Goal: Task Accomplishment & Management: Use online tool/utility

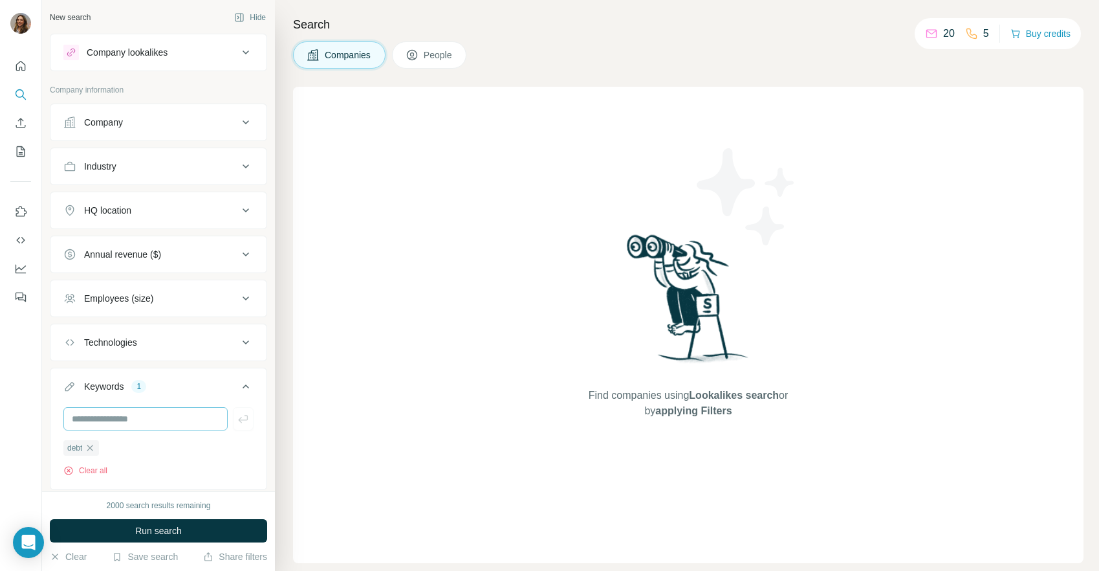
click at [148, 412] on input "text" at bounding box center [145, 418] width 164 height 23
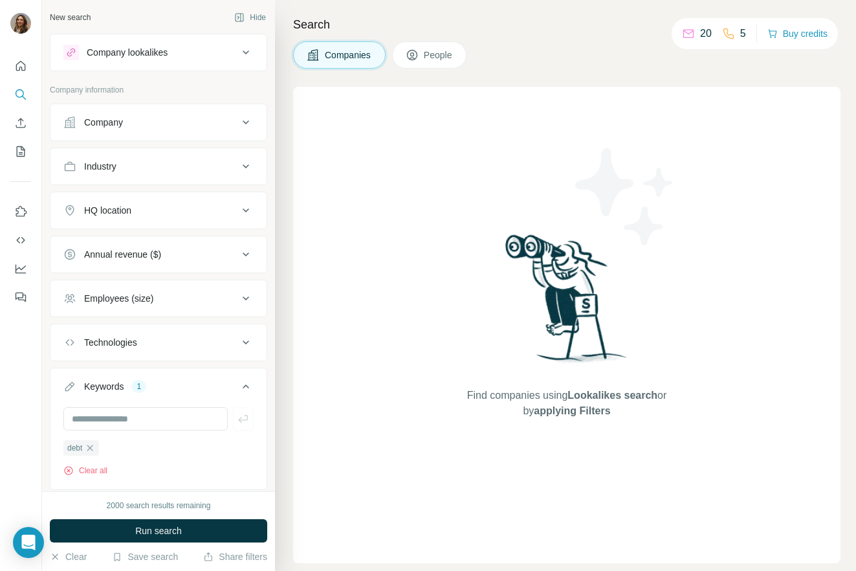
click at [189, 39] on button "Company lookalikes" at bounding box center [158, 52] width 216 height 31
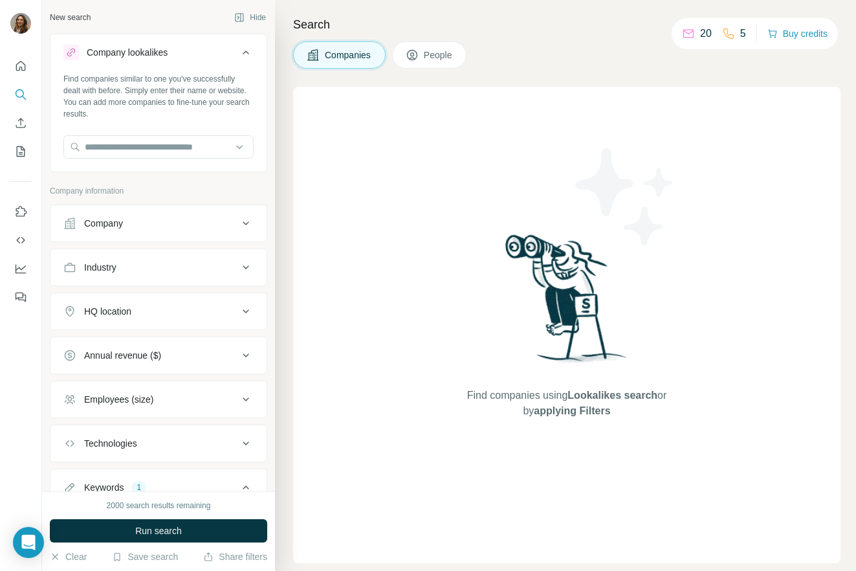
drag, startPoint x: 144, startPoint y: 53, endPoint x: 125, endPoint y: 47, distance: 20.5
click at [144, 53] on div "Company lookalikes" at bounding box center [127, 52] width 81 height 13
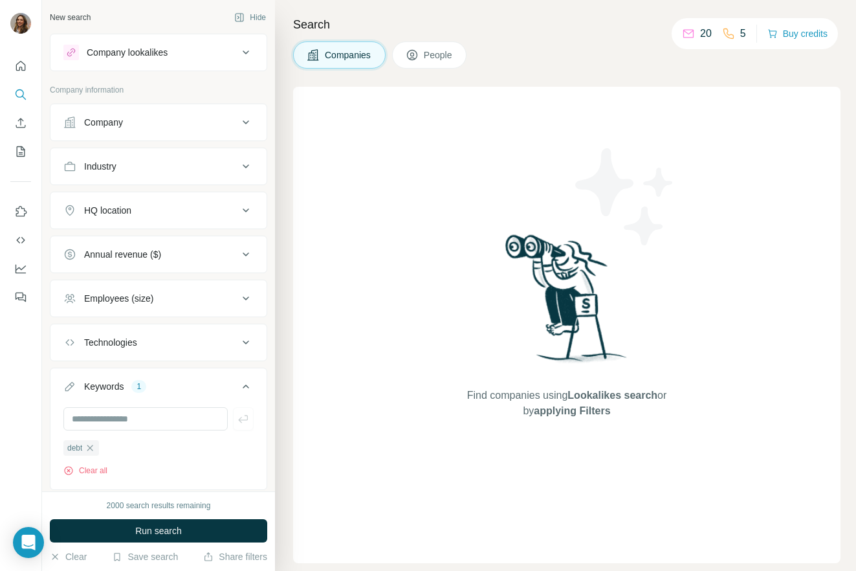
click at [189, 113] on button "Company" at bounding box center [158, 122] width 216 height 31
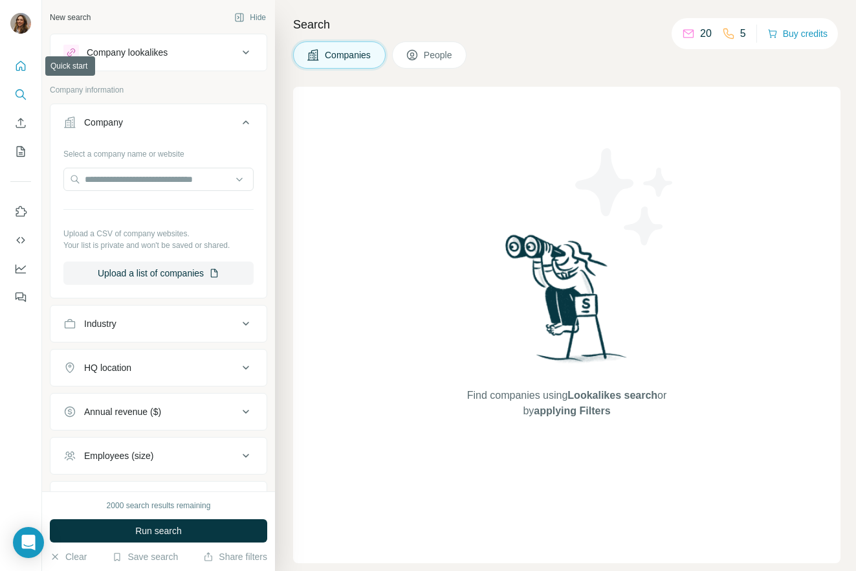
click at [21, 69] on icon "Quick start" at bounding box center [20, 66] width 13 height 13
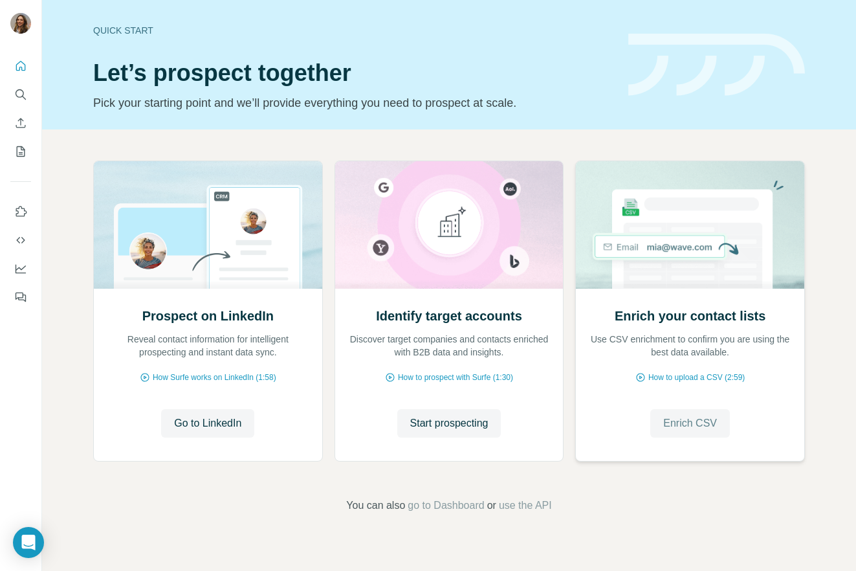
click at [678, 416] on span "Enrich CSV" at bounding box center [690, 423] width 54 height 16
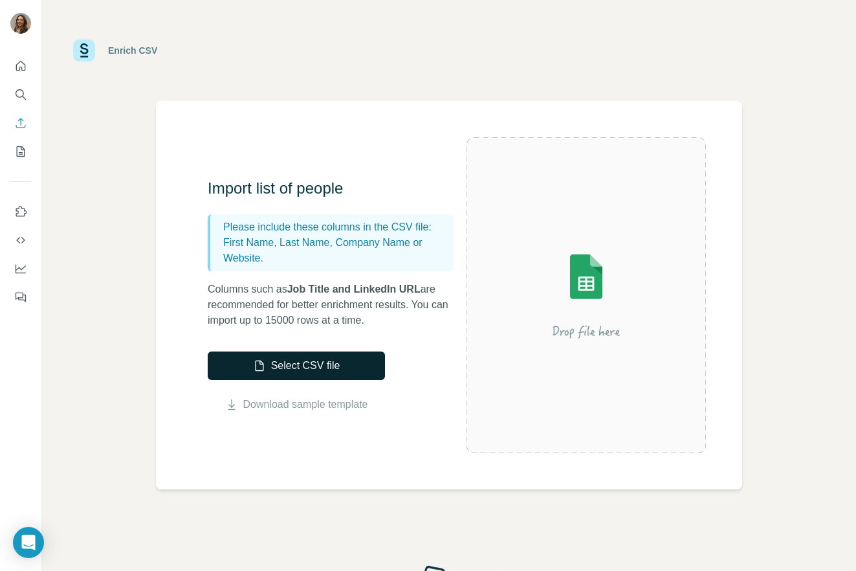
click at [314, 370] on button "Select CSV file" at bounding box center [296, 365] width 177 height 28
click at [274, 366] on button "Select CSV file" at bounding box center [296, 365] width 177 height 28
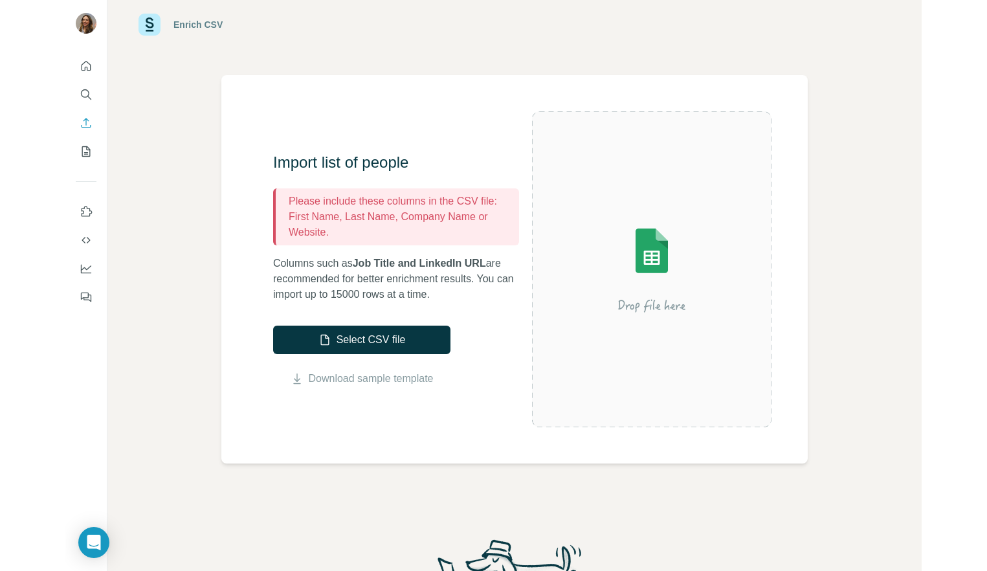
scroll to position [32, 0]
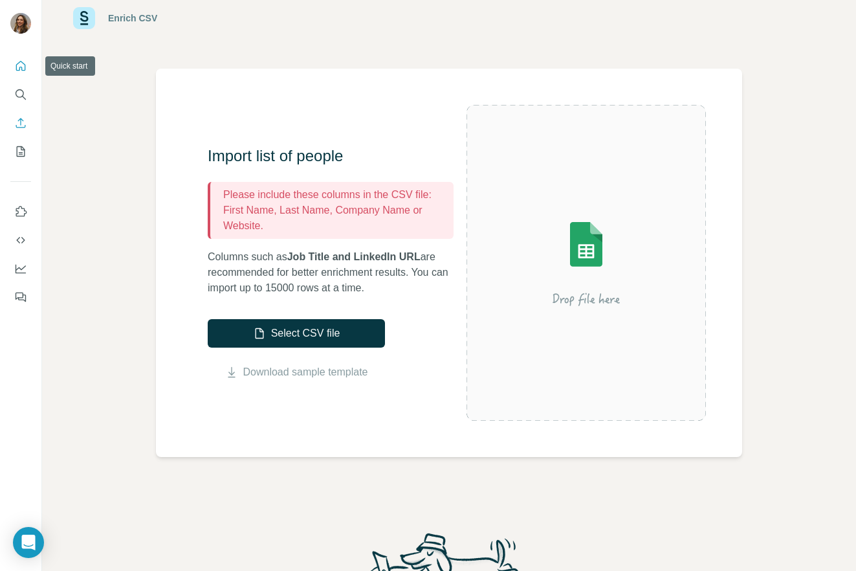
click at [17, 61] on icon "Quick start" at bounding box center [20, 66] width 13 height 13
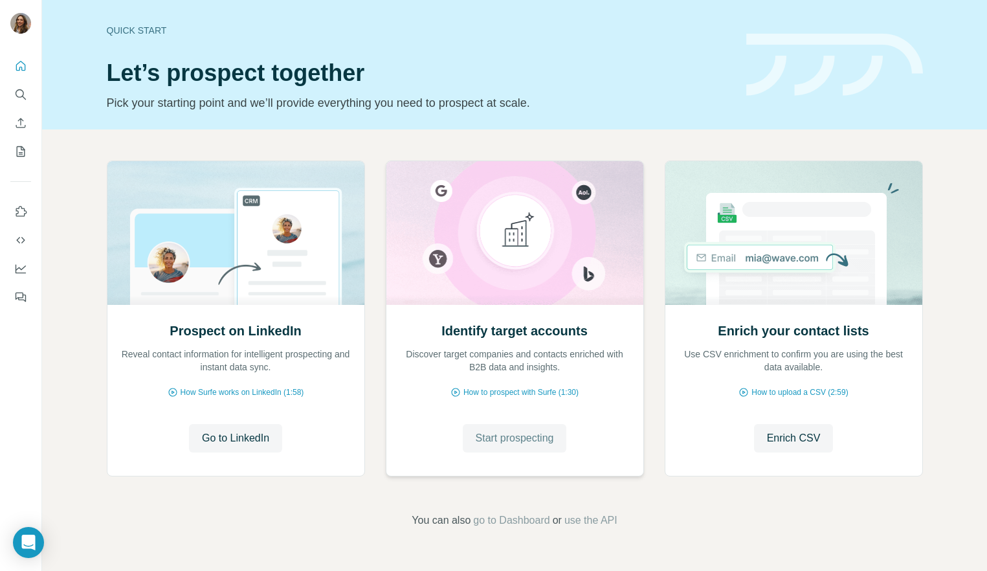
click at [536, 438] on span "Start prospecting" at bounding box center [515, 438] width 78 height 16
click at [792, 436] on span "Enrich CSV" at bounding box center [794, 438] width 54 height 16
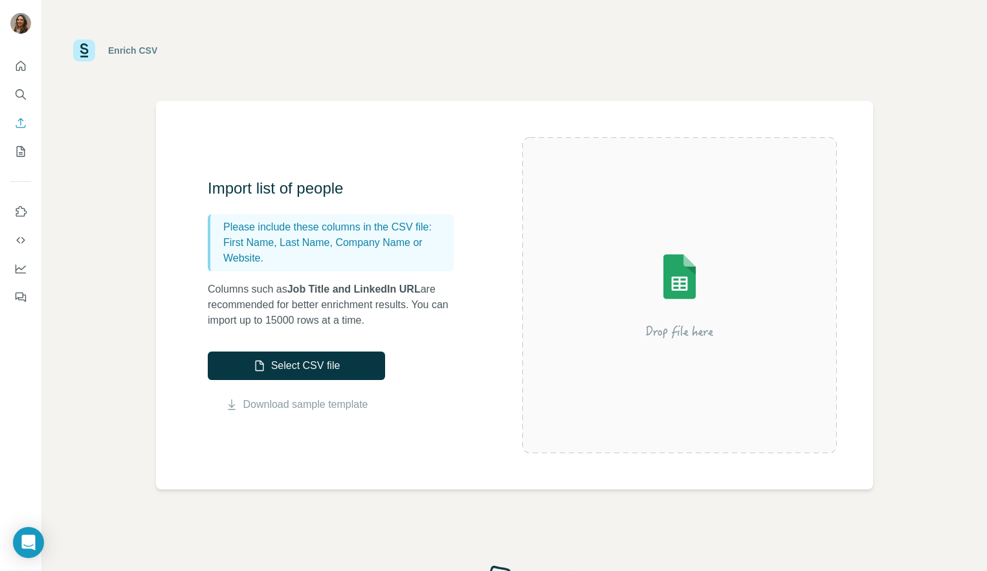
click at [329, 259] on p "First Name, Last Name, Company Name or Website." at bounding box center [335, 250] width 225 height 31
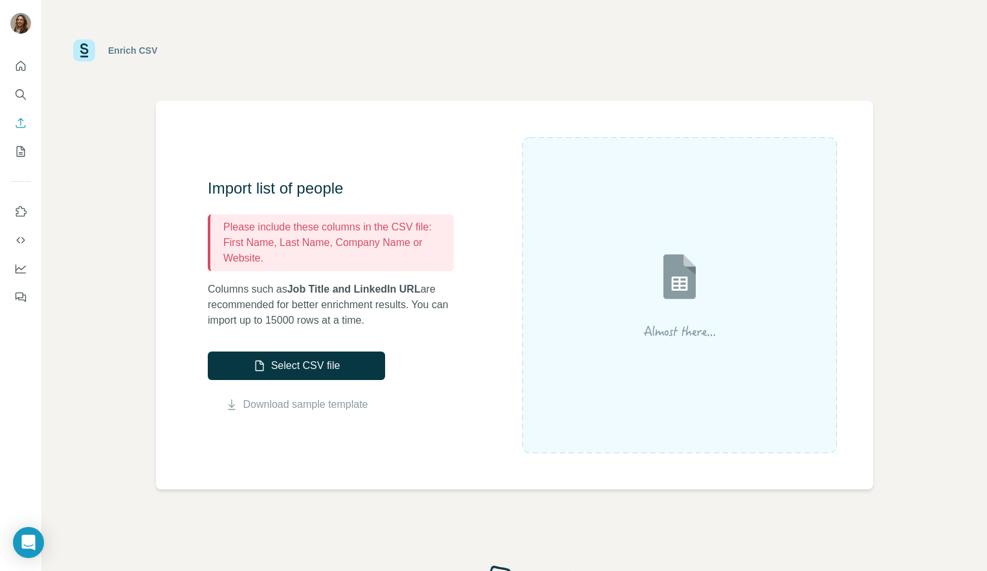
click at [327, 247] on p "First Name, Last Name, Company Name or Website." at bounding box center [335, 250] width 225 height 31
click at [333, 236] on p "First Name, Last Name, Company Name or Website." at bounding box center [335, 250] width 225 height 31
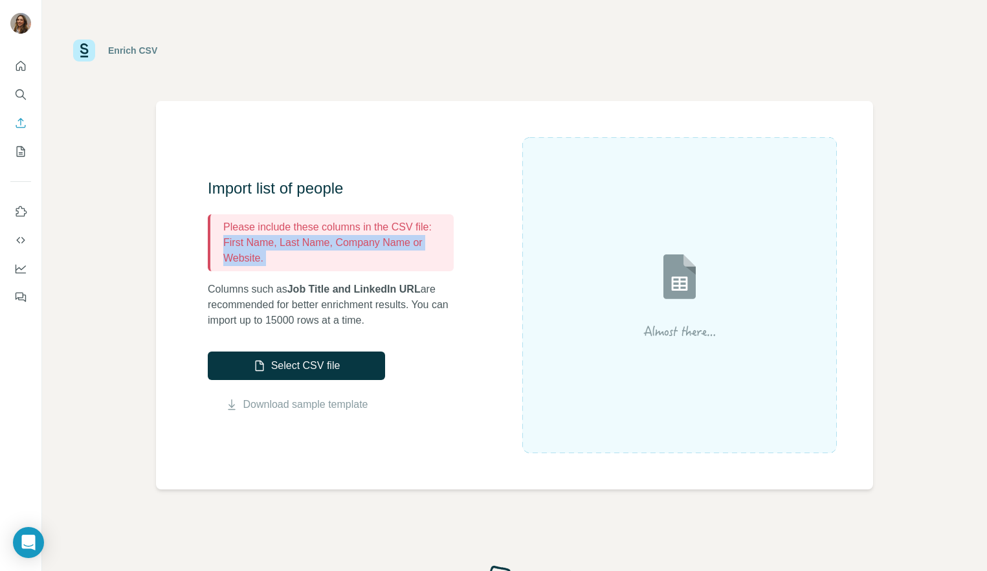
click at [333, 236] on p "First Name, Last Name, Company Name or Website." at bounding box center [335, 250] width 225 height 31
click at [443, 364] on div "Import list of people Please include these columns in the CSV file: First Name,…" at bounding box center [365, 295] width 314 height 234
click at [309, 401] on link "Download sample template" at bounding box center [305, 405] width 125 height 16
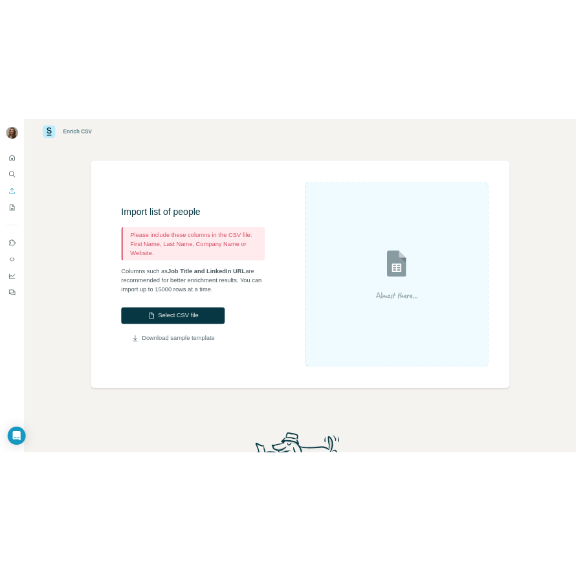
scroll to position [27, 0]
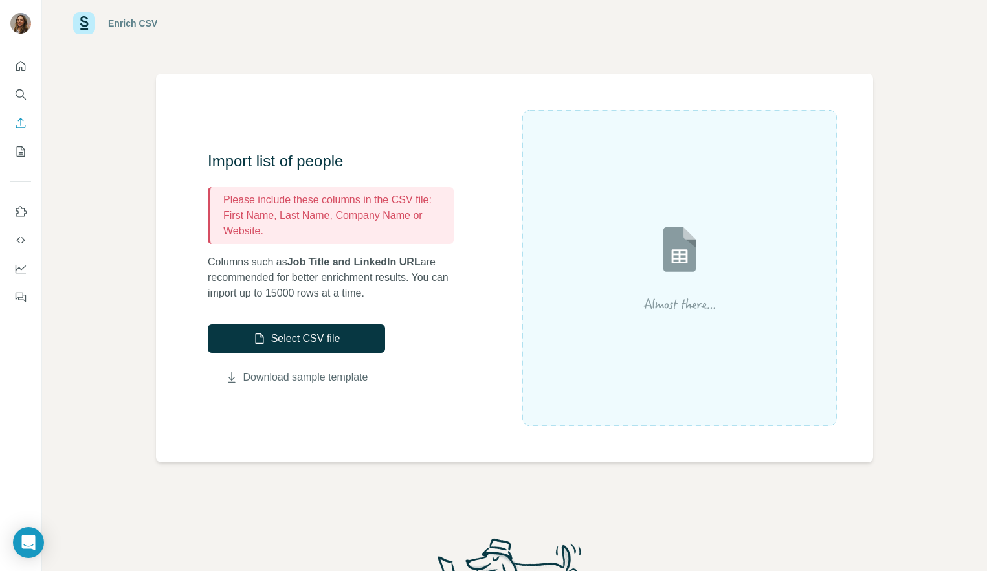
click at [289, 376] on link "Download sample template" at bounding box center [305, 377] width 125 height 16
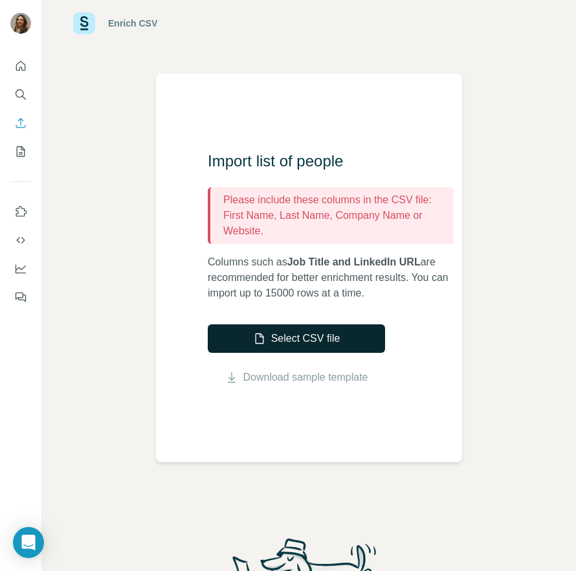
click at [298, 328] on button "Select CSV file" at bounding box center [296, 338] width 177 height 28
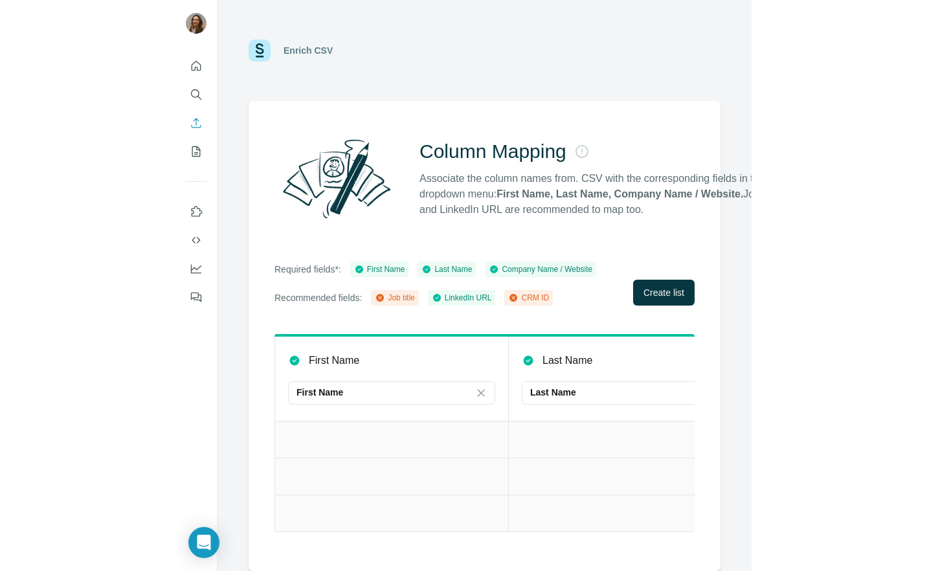
scroll to position [0, 0]
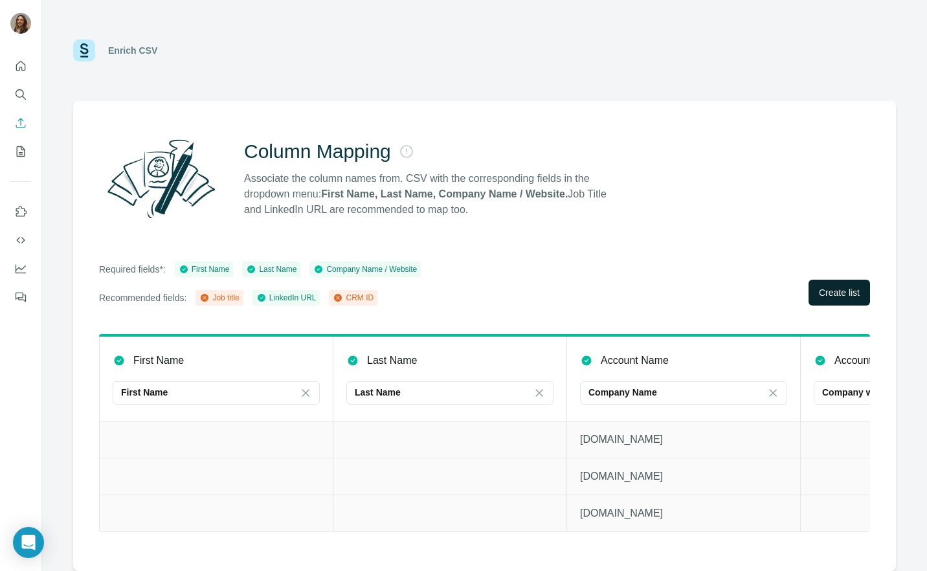
click at [830, 288] on span "Create list" at bounding box center [839, 292] width 41 height 13
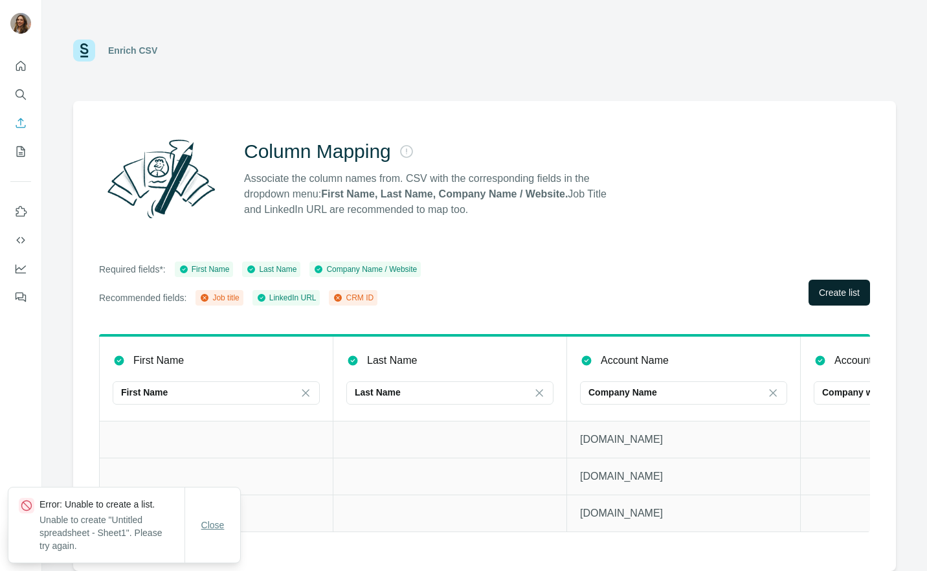
click at [197, 523] on button "Close" at bounding box center [212, 524] width 41 height 23
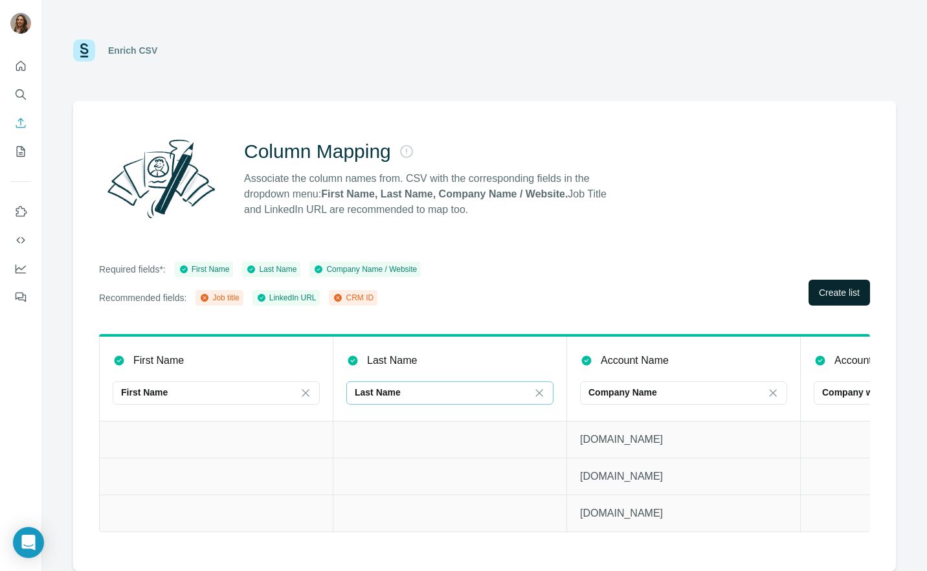
click at [431, 391] on div "Last Name" at bounding box center [442, 392] width 175 height 13
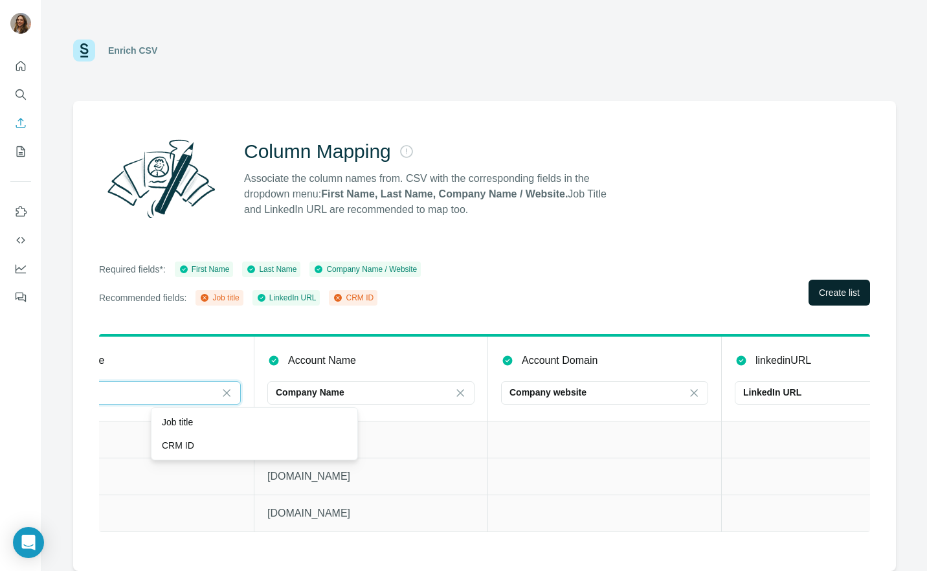
scroll to position [0, 398]
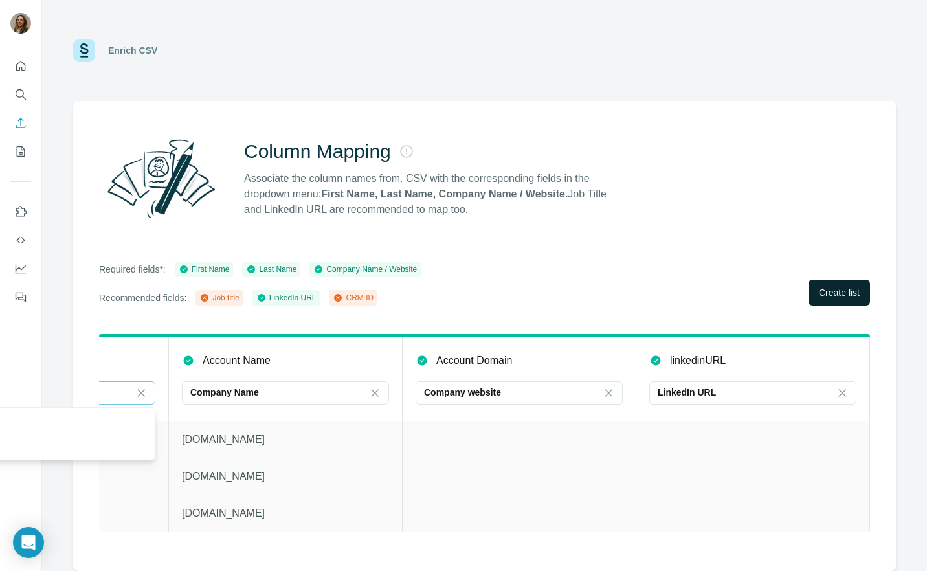
click at [820, 292] on span "Create list" at bounding box center [839, 292] width 41 height 13
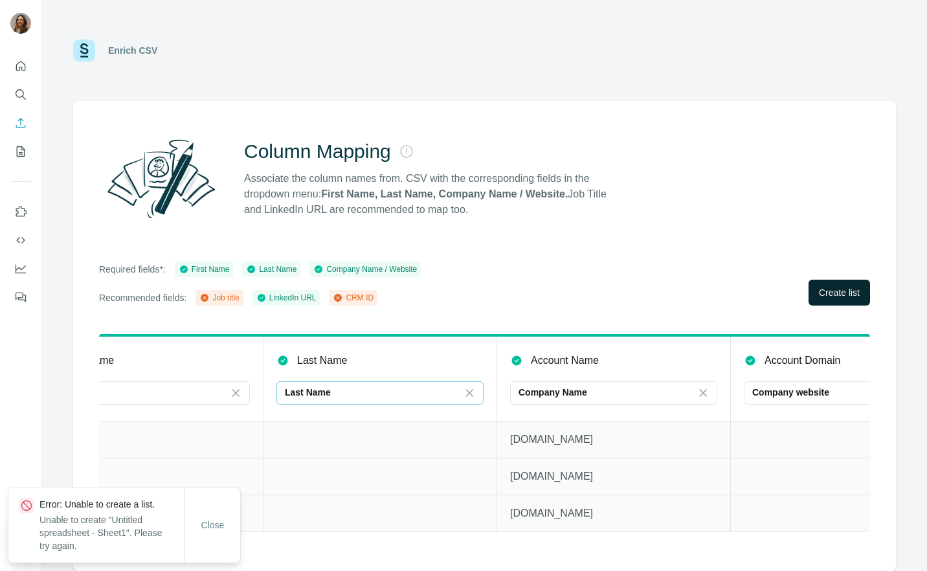
scroll to position [0, 54]
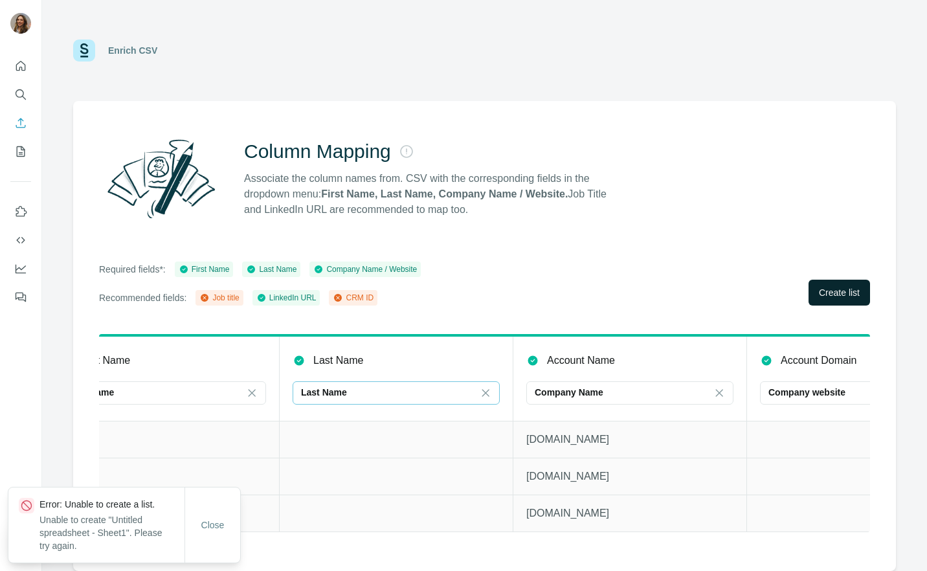
click at [327, 431] on td at bounding box center [397, 439] width 234 height 37
click at [323, 391] on p "Last Name" at bounding box center [324, 392] width 46 height 13
click at [323, 391] on input at bounding box center [388, 393] width 175 height 14
click at [323, 391] on p "Last Name" at bounding box center [324, 392] width 46 height 13
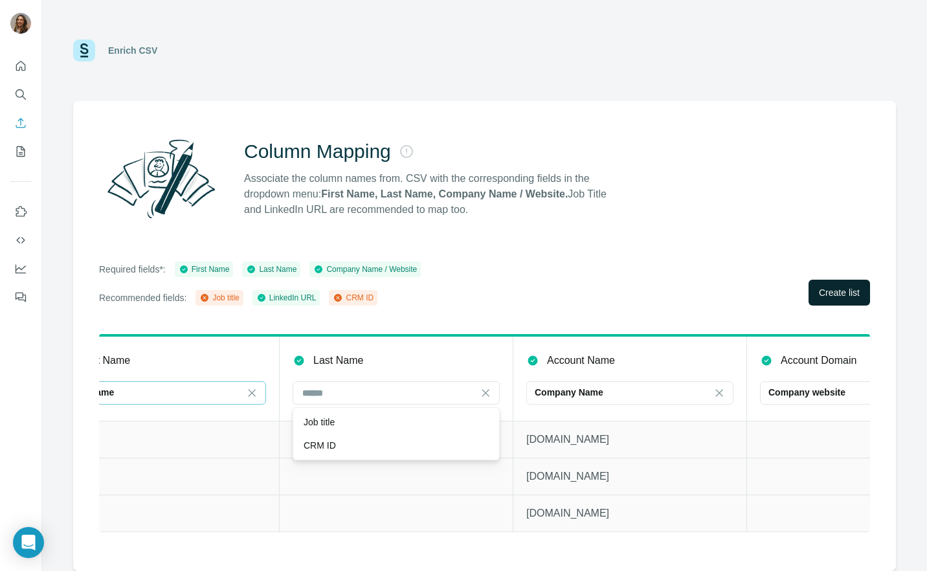
click at [193, 388] on div "First Name" at bounding box center [154, 392] width 175 height 13
click at [674, 388] on div "Company Name" at bounding box center [622, 392] width 175 height 13
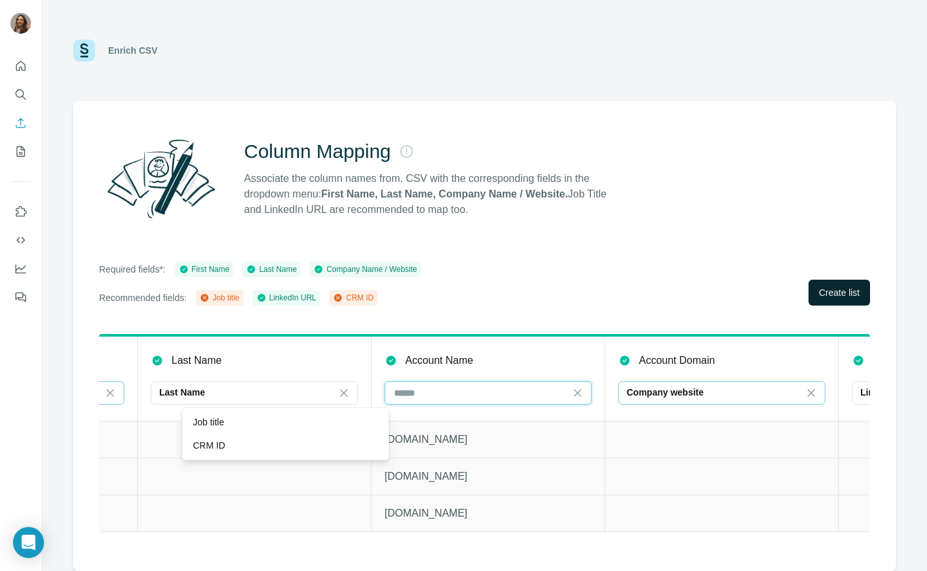
scroll to position [0, 398]
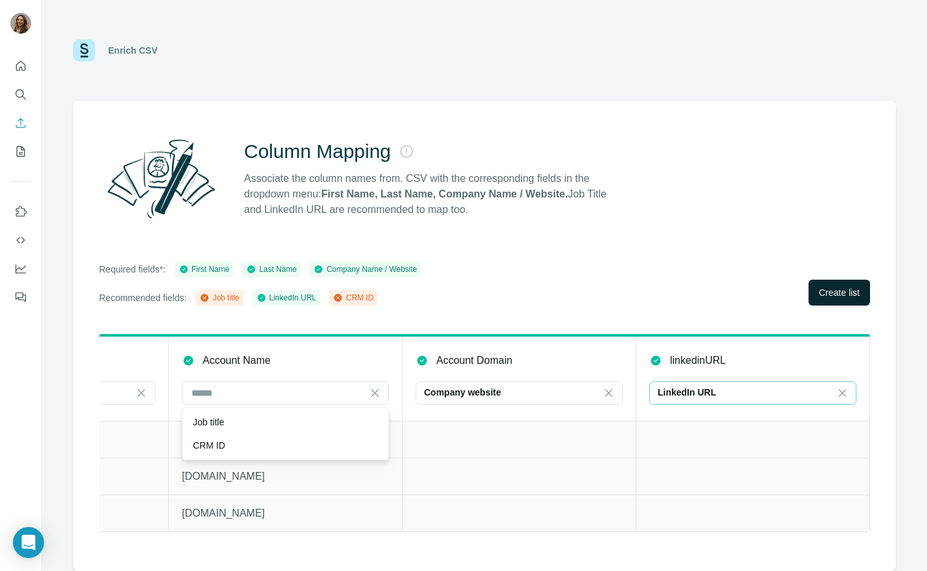
click at [720, 392] on div "LinkedIn URL" at bounding box center [744, 392] width 175 height 13
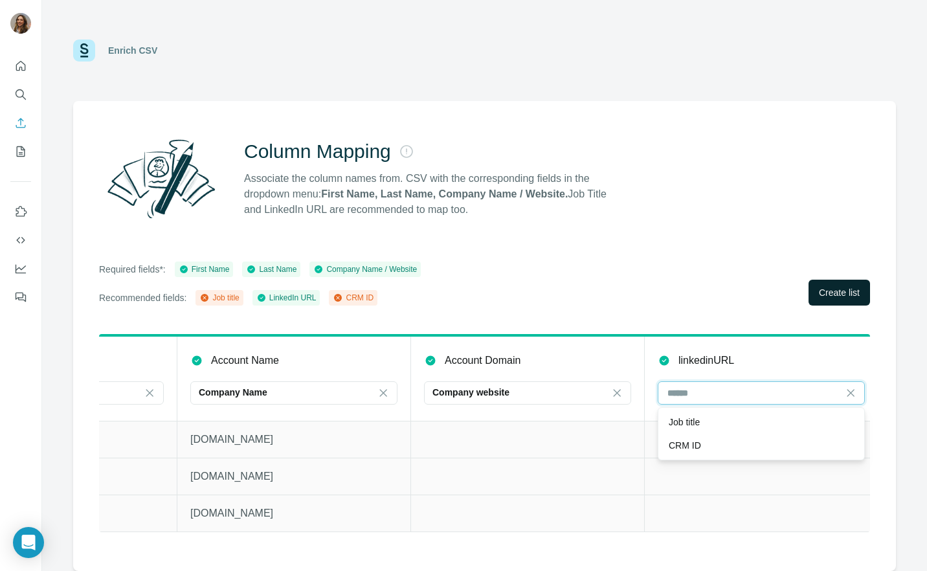
click at [720, 392] on input at bounding box center [753, 393] width 175 height 14
click at [206, 294] on icon at bounding box center [204, 297] width 10 height 10
click at [339, 301] on div "CRM ID" at bounding box center [353, 298] width 49 height 16
click at [342, 299] on icon at bounding box center [338, 298] width 8 height 8
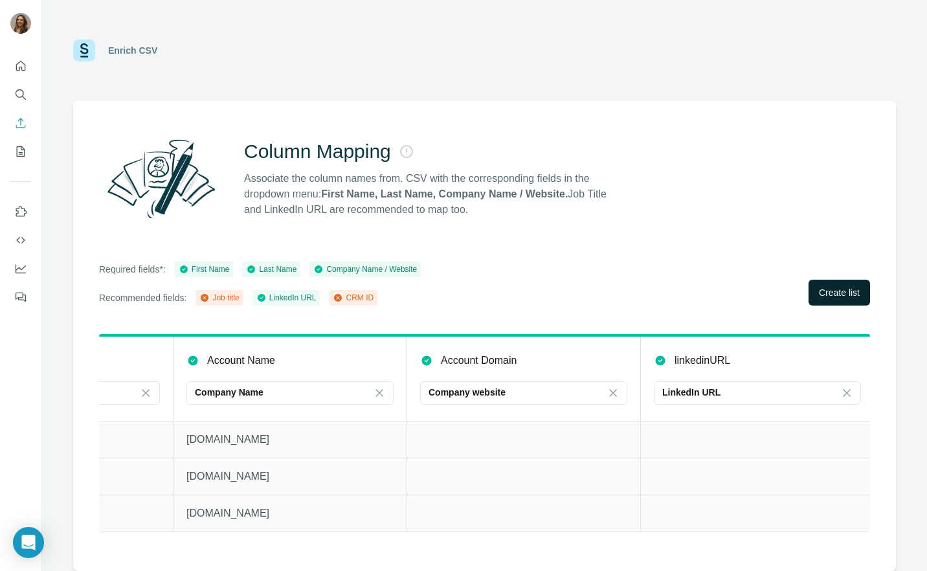
click at [839, 296] on span "Create list" at bounding box center [839, 292] width 41 height 13
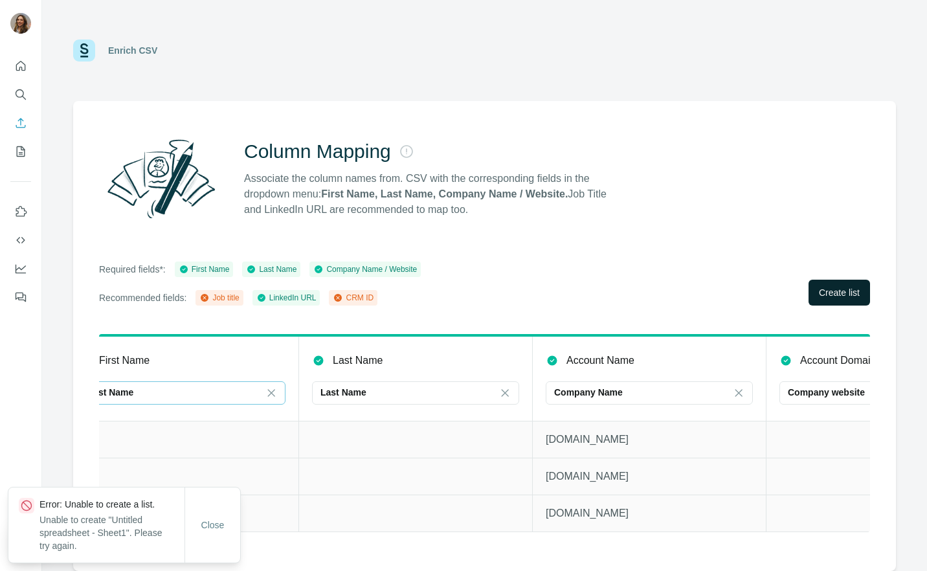
scroll to position [0, 0]
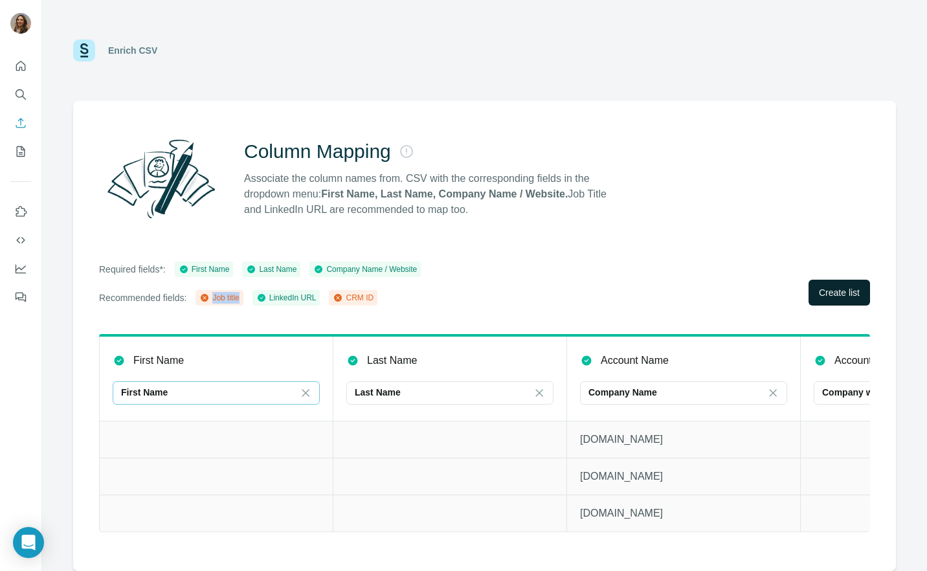
drag, startPoint x: 212, startPoint y: 298, endPoint x: 247, endPoint y: 298, distance: 34.9
click at [239, 298] on div "Job title" at bounding box center [218, 298] width 39 height 12
copy div "Job title"
drag, startPoint x: 348, startPoint y: 300, endPoint x: 349, endPoint y: 281, distance: 18.8
click at [410, 298] on div "Recommended fields: Job title LinkedIn URL CRM ID" at bounding box center [260, 298] width 322 height 16
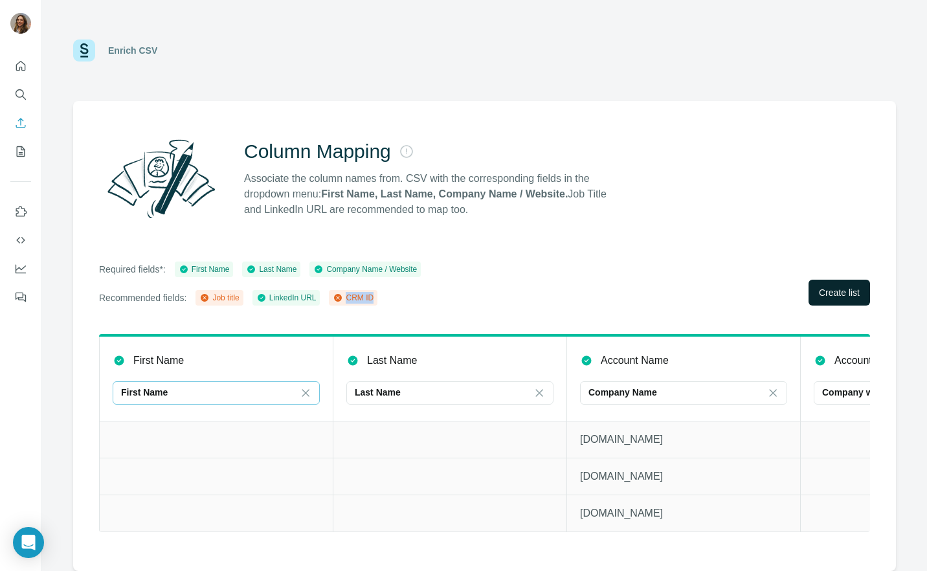
copy div "CRM ID"
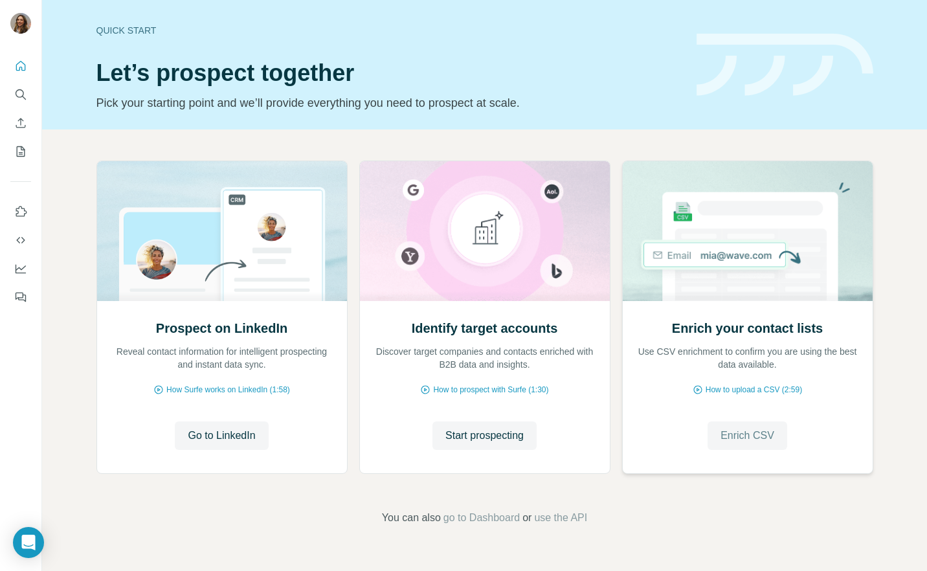
drag, startPoint x: 744, startPoint y: 435, endPoint x: 733, endPoint y: 432, distance: 10.8
click at [744, 435] on span "Enrich CSV" at bounding box center [747, 436] width 54 height 16
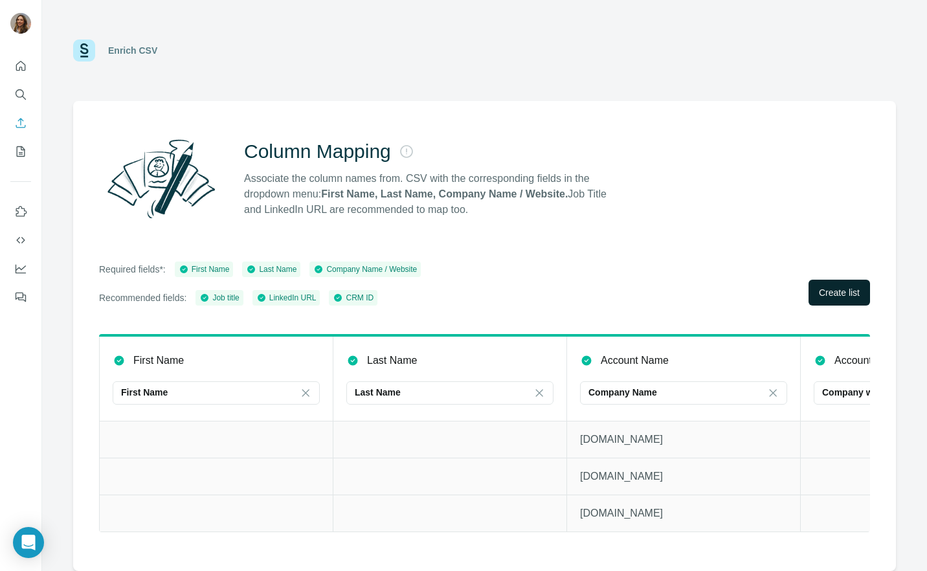
click at [841, 289] on span "Create list" at bounding box center [839, 292] width 41 height 13
